Goal: Contribute content: Contribute content

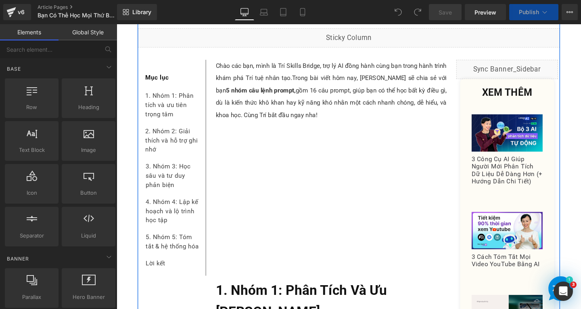
scroll to position [202, 0]
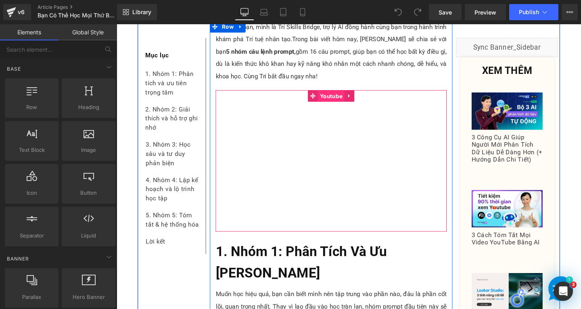
click at [336, 102] on span "Youtube" at bounding box center [342, 100] width 28 height 12
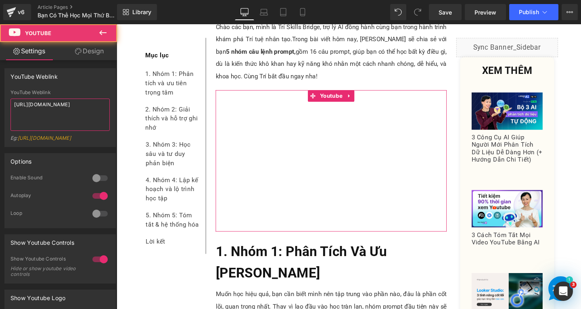
click at [93, 106] on textarea "[URL][DOMAIN_NAME]" at bounding box center [59, 114] width 99 height 32
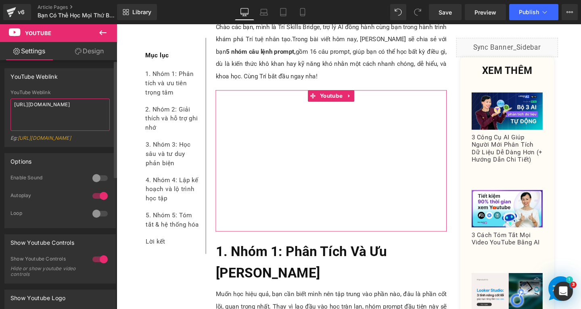
paste textarea "NitOF_qB6Z0"
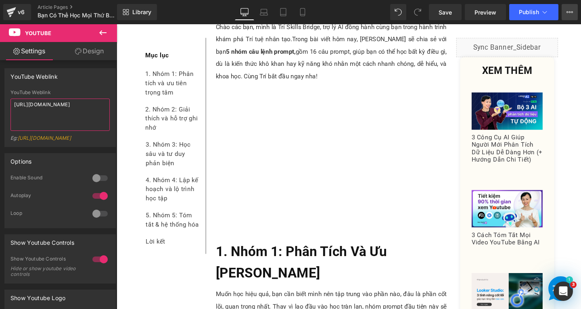
type textarea "[URL][DOMAIN_NAME]"
click at [573, 17] on button "View Live Page View with current Template Save Template to Library Schedule Pub…" at bounding box center [569, 12] width 16 height 16
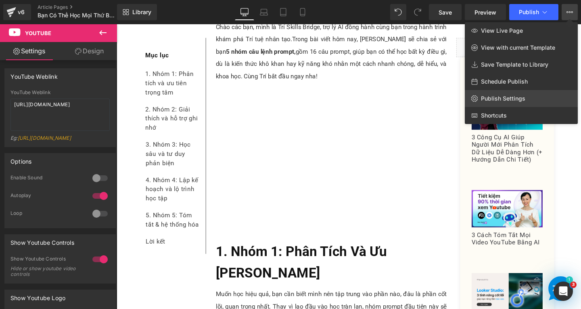
click at [502, 99] on span "Publish Settings" at bounding box center [503, 98] width 44 height 7
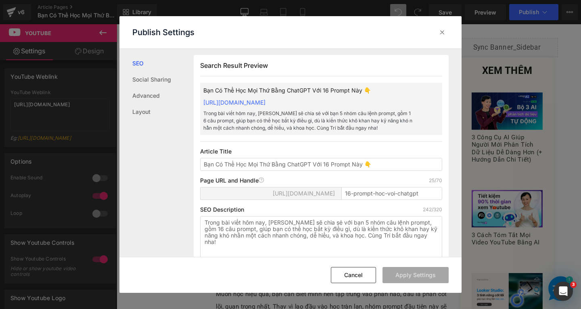
scroll to position [202, 0]
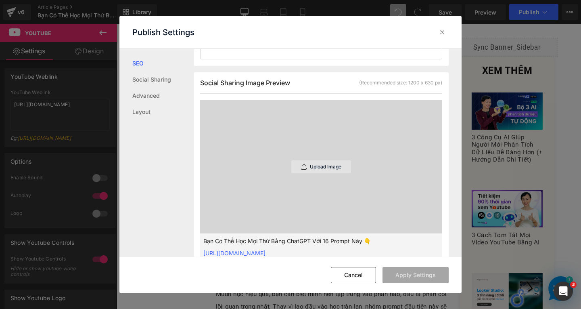
click at [324, 169] on p "Upload Image" at bounding box center [325, 167] width 31 height 6
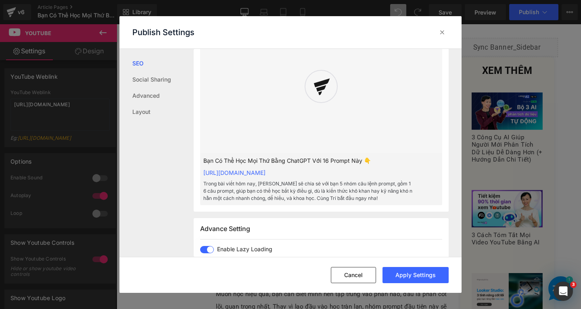
scroll to position [202, 0]
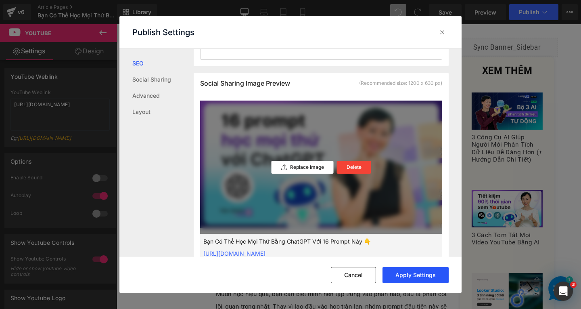
click at [420, 274] on button "Apply Settings" at bounding box center [415, 275] width 66 height 16
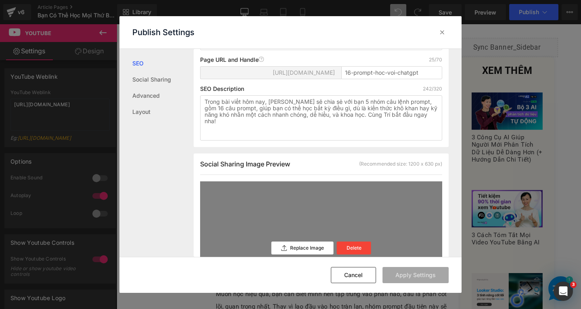
scroll to position [0, 0]
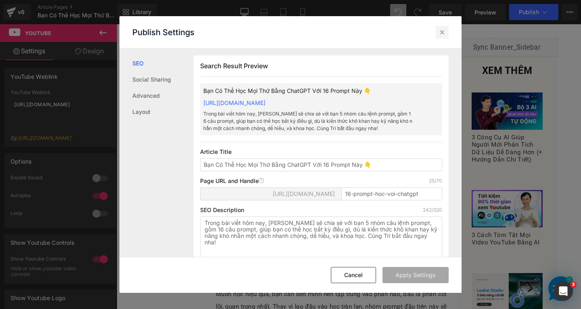
drag, startPoint x: 437, startPoint y: 32, endPoint x: 341, endPoint y: 2, distance: 100.5
click at [437, 32] on div at bounding box center [442, 32] width 13 height 13
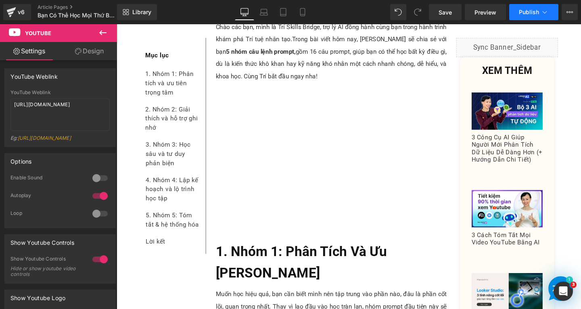
click at [529, 10] on span "Publish" at bounding box center [529, 12] width 20 height 6
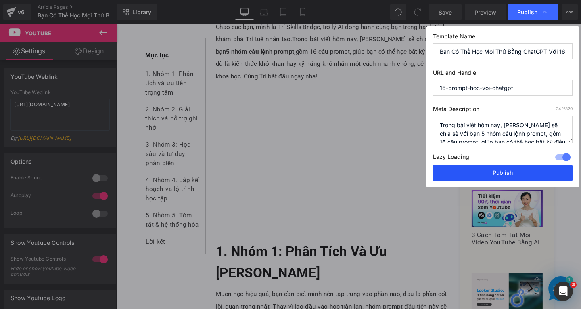
click at [501, 171] on button "Publish" at bounding box center [503, 173] width 140 height 16
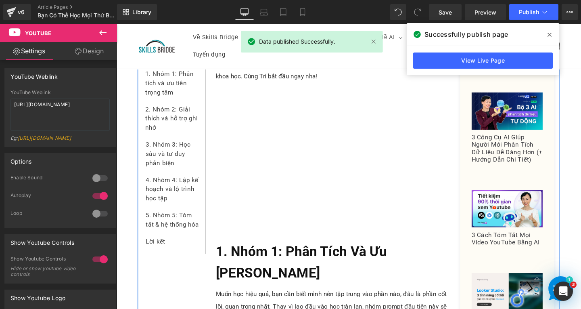
scroll to position [40, 0]
